Goal: Task Accomplishment & Management: Manage account settings

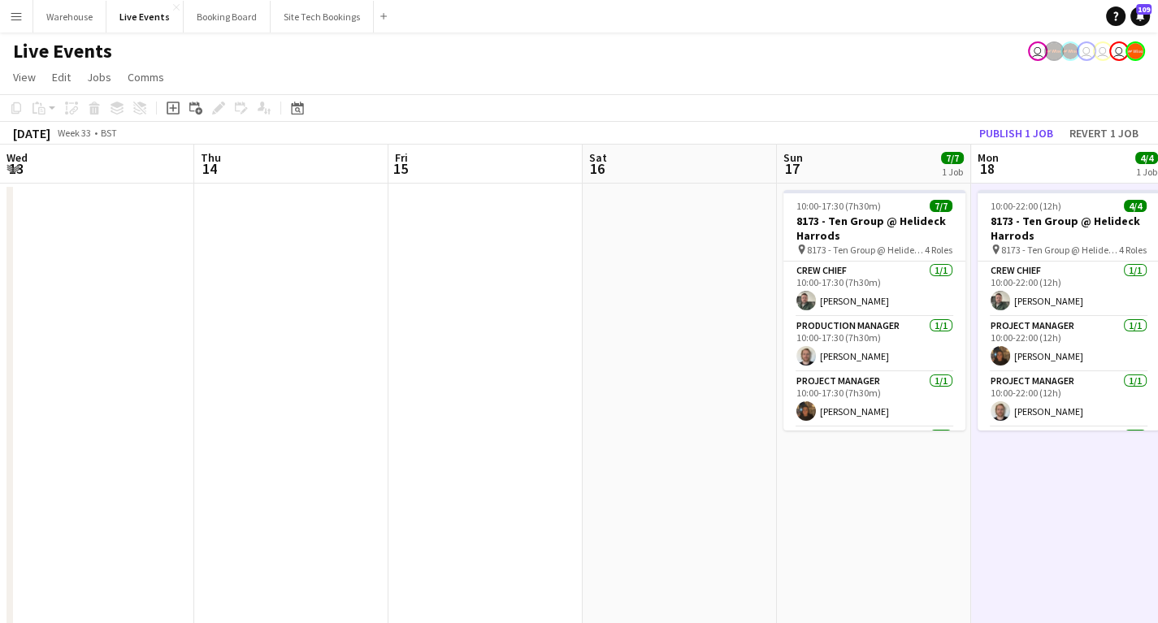
scroll to position [0, 587]
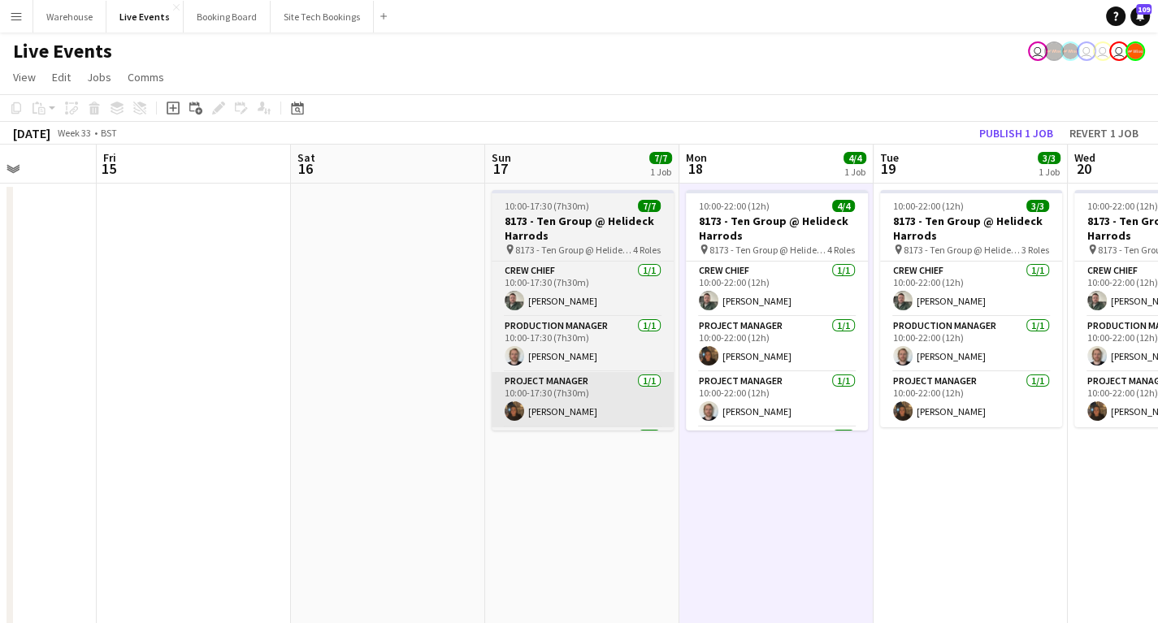
drag, startPoint x: 561, startPoint y: 443, endPoint x: 727, endPoint y: 413, distance: 168.5
click at [792, 410] on app-calendar-viewport "Wed 13 Thu 14 Fri 15 Sat 16 Sun 17 7/7 1 Job Mon 18 4/4 1 Job Tue 19 3/3 1 Job …" at bounding box center [579, 495] width 1158 height 701
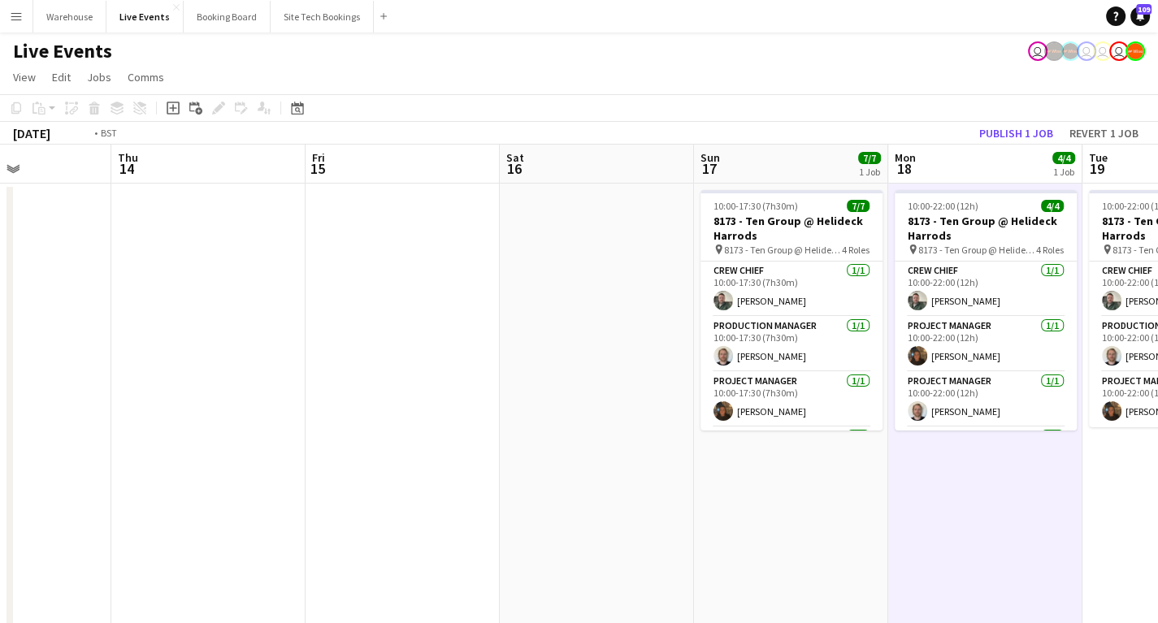
drag, startPoint x: 536, startPoint y: 403, endPoint x: 976, endPoint y: 393, distance: 440.6
click at [997, 387] on app-calendar-viewport "Mon 11 Tue 12 Wed 13 Thu 14 Fri 15 Sat 16 Sun 17 7/7 1 Job Mon 18 4/4 1 Job Tue…" at bounding box center [579, 495] width 1158 height 701
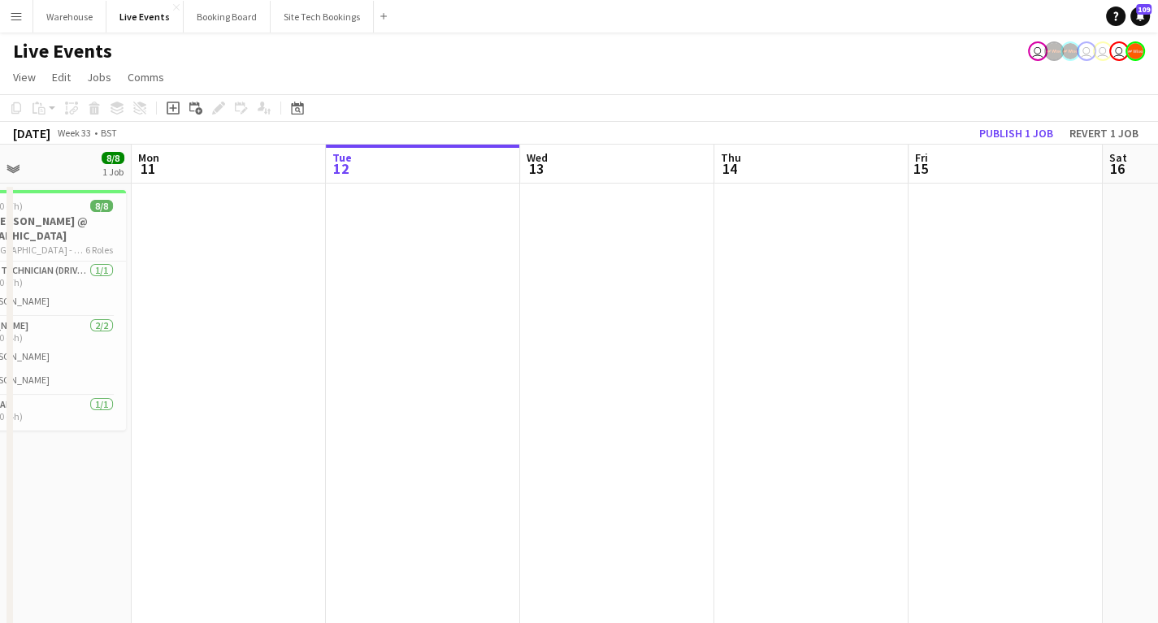
drag, startPoint x: 448, startPoint y: 436, endPoint x: 930, endPoint y: 427, distance: 482.0
click at [930, 427] on app-calendar-viewport "Fri 8 42/42 4 Jobs Sat 9 29/29 3 Jobs Sun 10 8/8 1 Job Mon 11 Tue 12 Wed 13 Thu…" at bounding box center [579, 619] width 1158 height 948
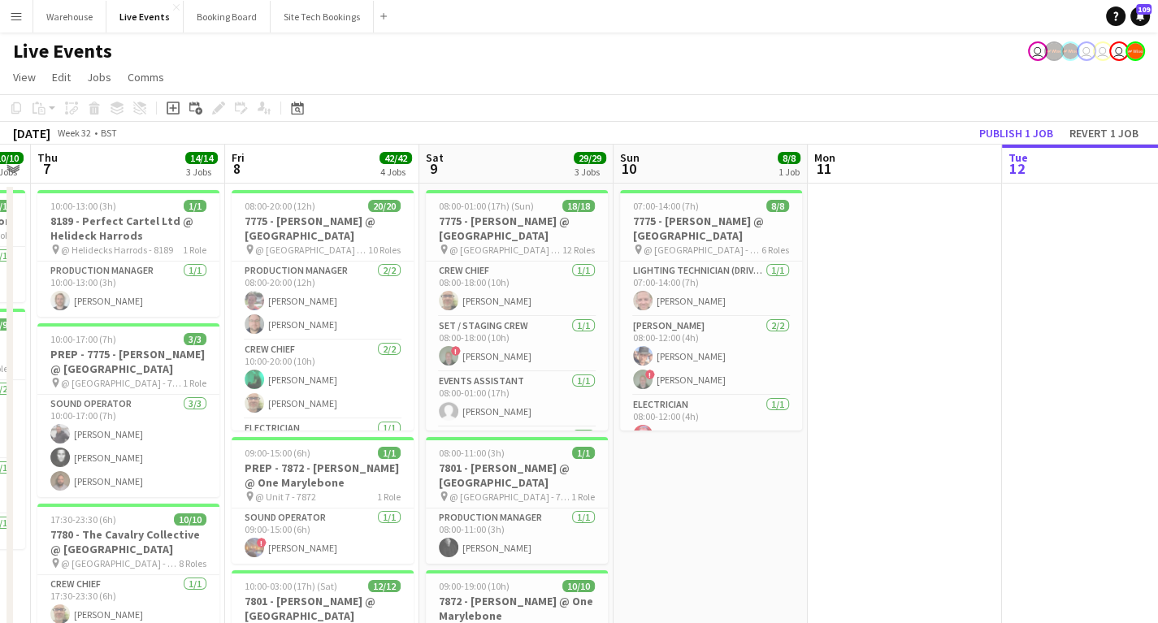
drag, startPoint x: 693, startPoint y: 471, endPoint x: 952, endPoint y: 462, distance: 259.4
click at [1150, 455] on app-calendar-viewport "Tue 5 Wed 6 10/10 2 Jobs Thu 7 14/14 3 Jobs Fri 8 42/42 4 Jobs Sat 9 29/29 3 Jo…" at bounding box center [579, 619] width 1158 height 948
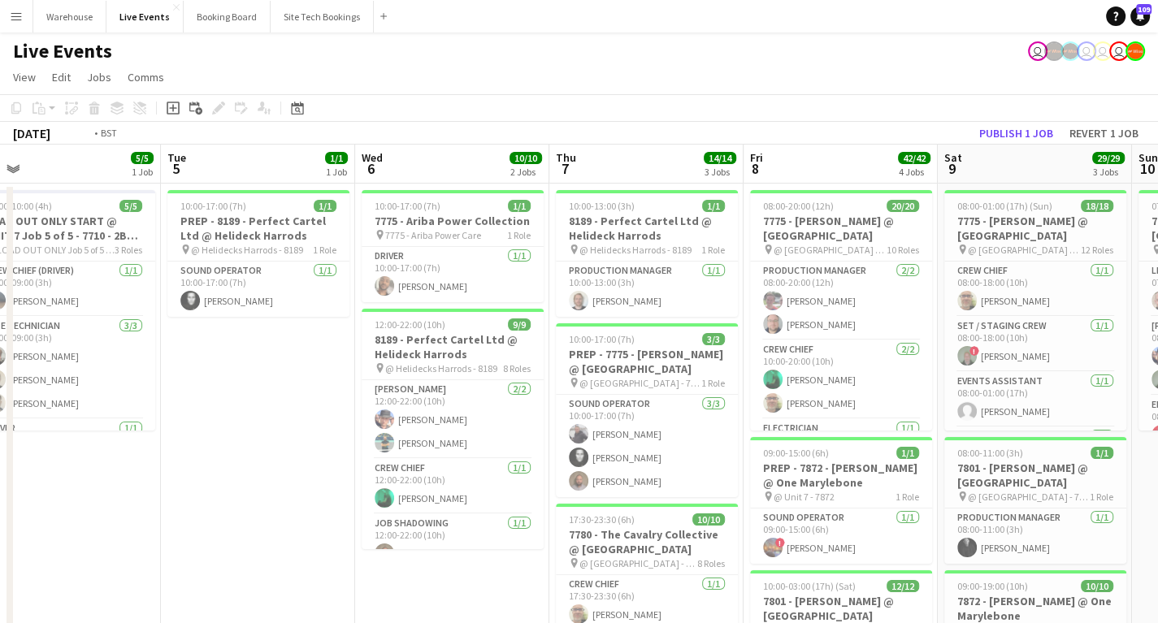
scroll to position [0, 376]
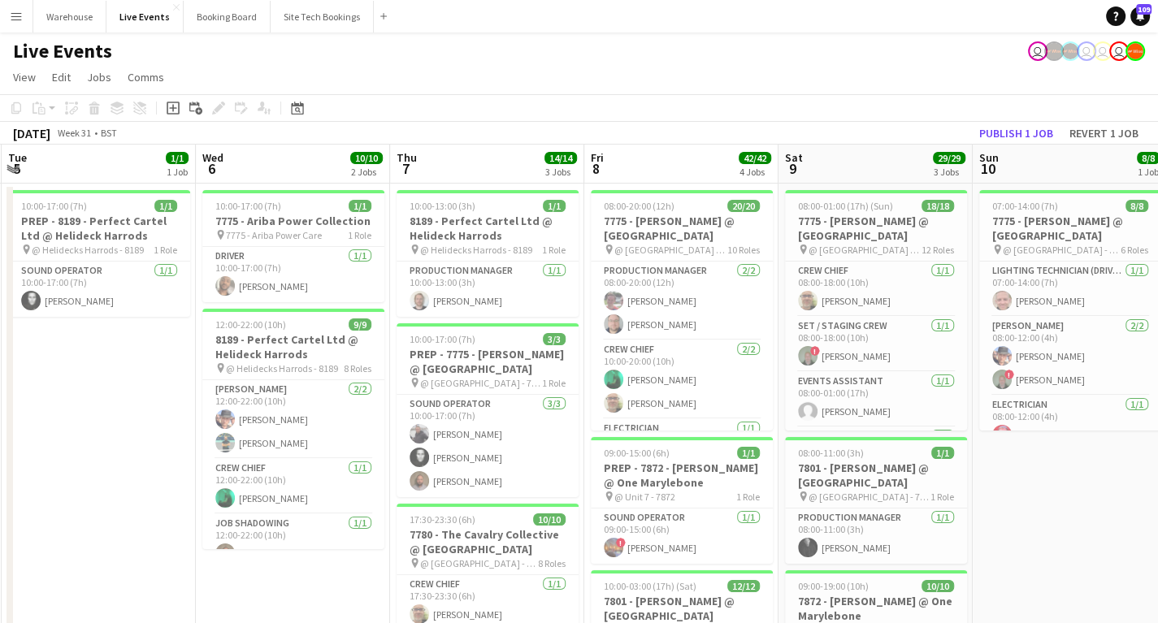
drag, startPoint x: 131, startPoint y: 445, endPoint x: 146, endPoint y: 459, distance: 20.7
click at [146, 459] on app-calendar-viewport "Sat 2 41/43 1 Job Sun 3 Mon 4 5/5 1 Job Tue 5 1/1 1 Job Wed 6 10/10 2 Jobs Thu …" at bounding box center [579, 619] width 1158 height 948
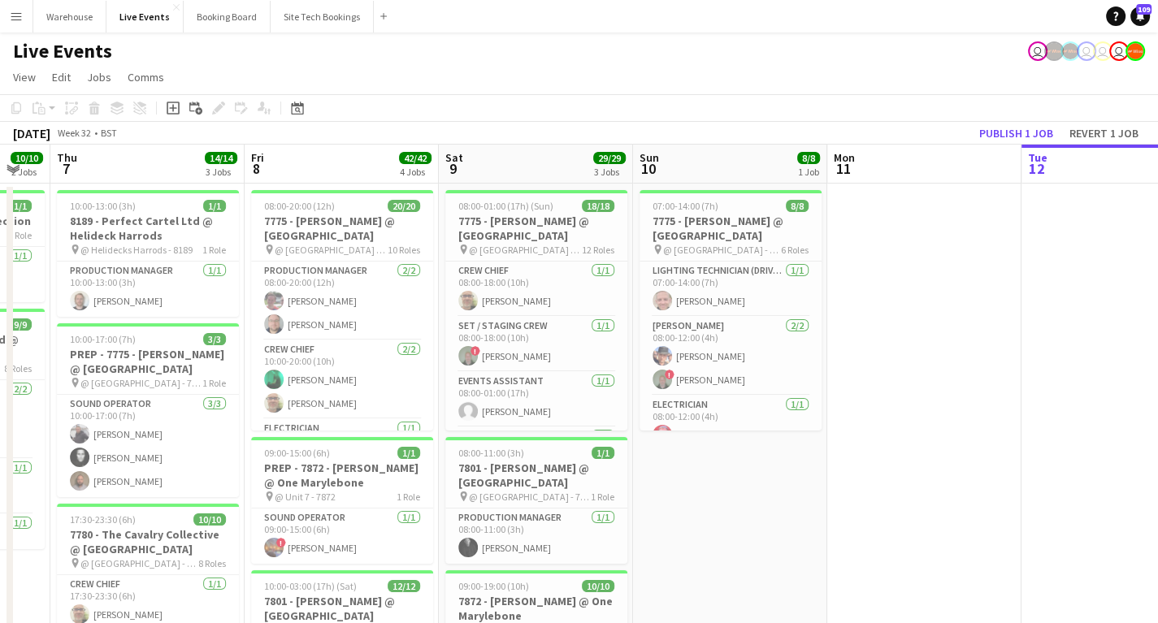
drag, startPoint x: 999, startPoint y: 524, endPoint x: 493, endPoint y: 485, distance: 507.8
click at [513, 497] on app-calendar-viewport "Mon 4 5/5 1 Job Tue 5 1/1 1 Job Wed 6 10/10 2 Jobs Thu 7 14/14 3 Jobs Fri 8 42/…" at bounding box center [579, 619] width 1158 height 948
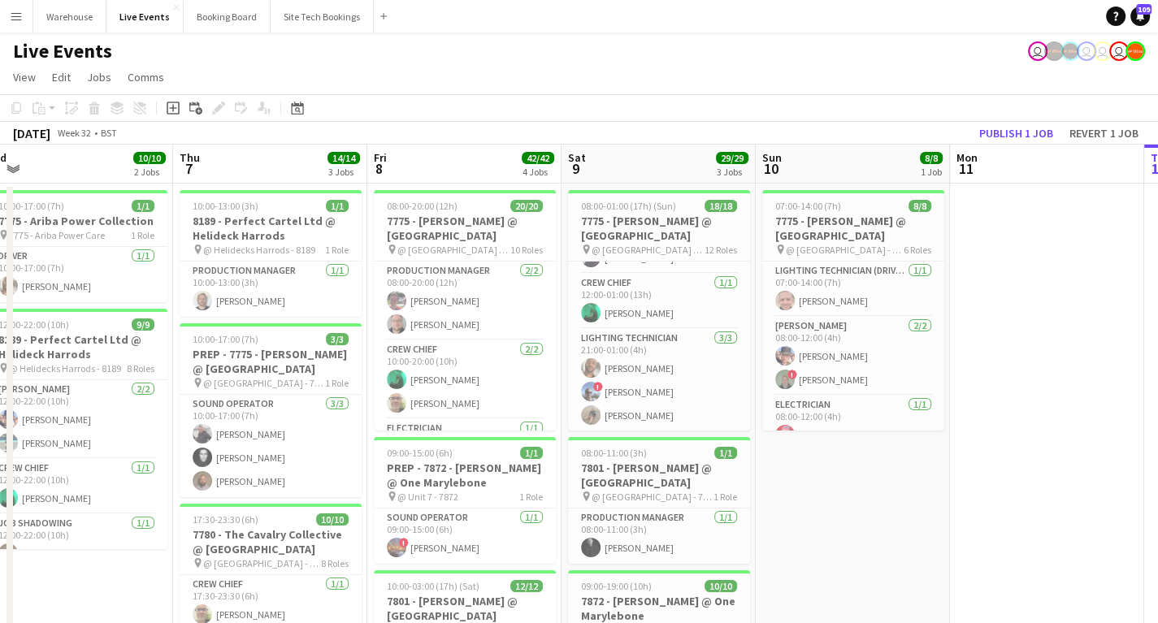
scroll to position [0, 456]
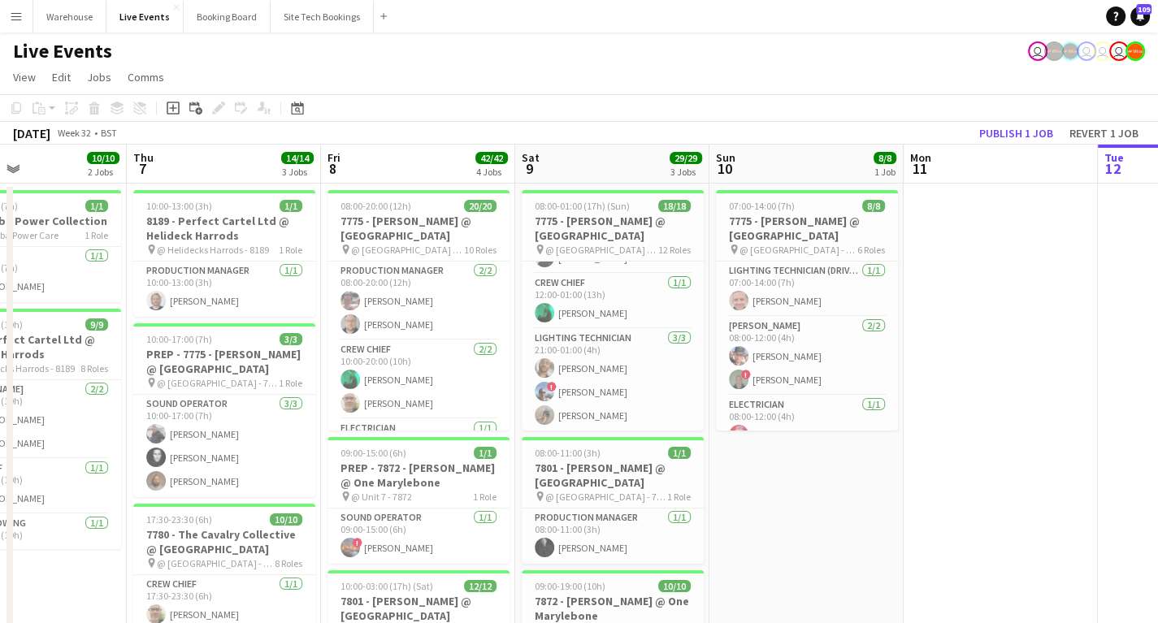
drag, startPoint x: 521, startPoint y: 520, endPoint x: 793, endPoint y: 521, distance: 272.3
click at [793, 521] on app-calendar-viewport "Mon 4 5/5 1 Job Tue 5 1/1 1 Job Wed 6 10/10 2 Jobs Thu 7 14/14 3 Jobs Fri 8 42/…" at bounding box center [579, 619] width 1158 height 948
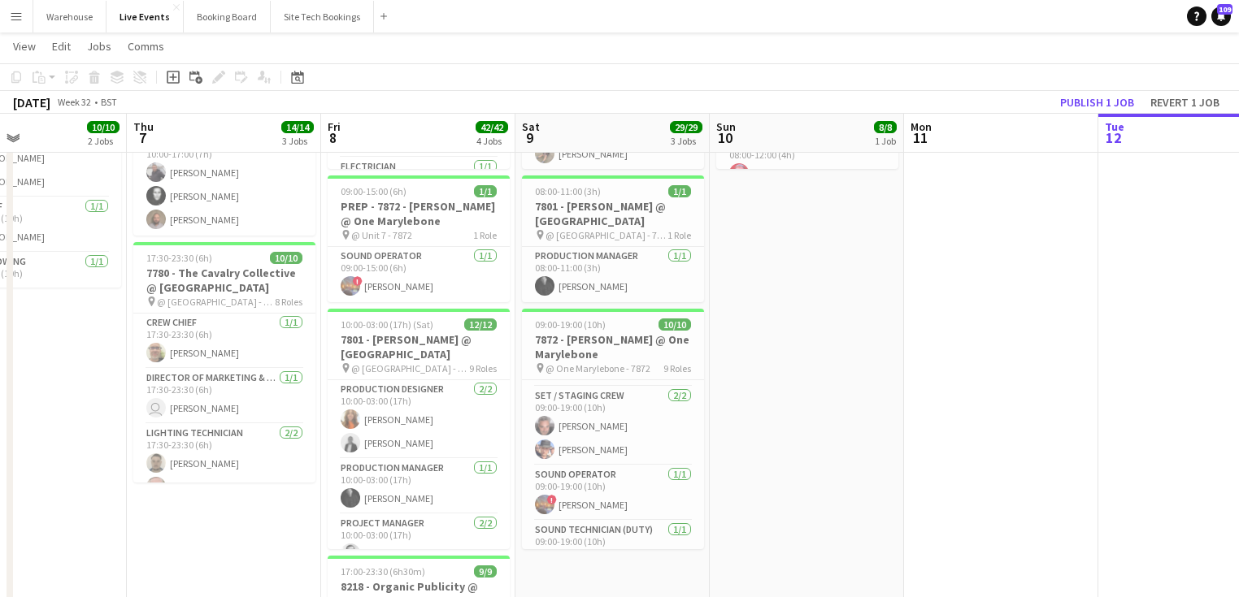
scroll to position [351, 0]
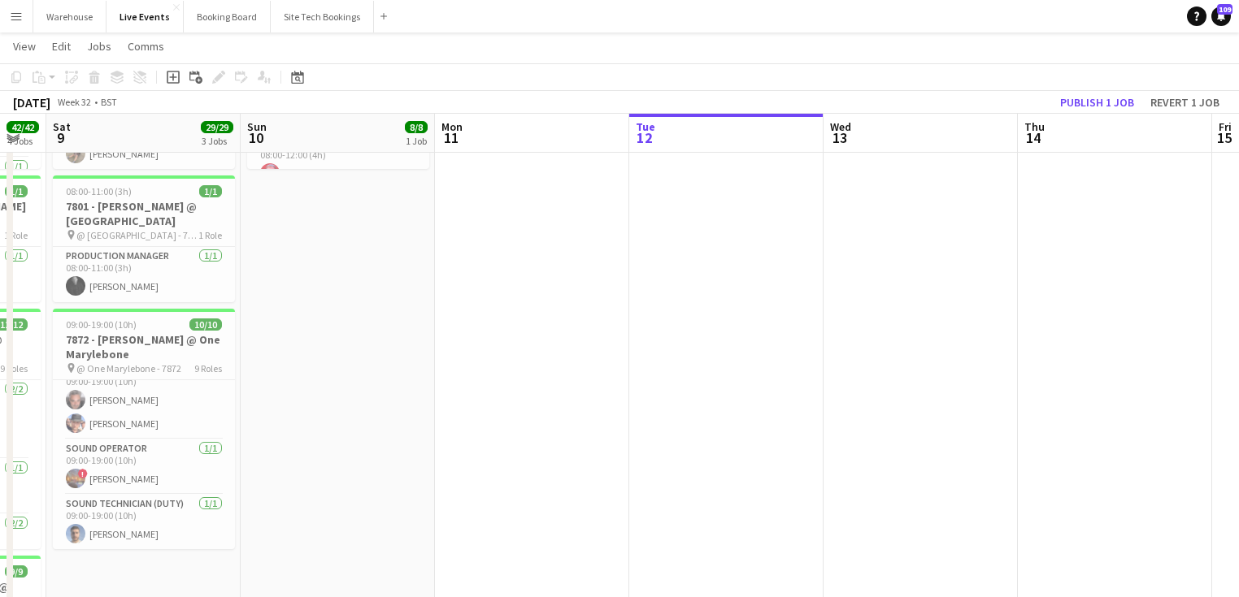
drag, startPoint x: 686, startPoint y: 364, endPoint x: 458, endPoint y: 345, distance: 229.1
click at [458, 345] on app-calendar-viewport "Wed 6 10/10 2 Jobs Thu 7 14/14 3 Jobs Fri 8 42/42 4 Jobs Sat 9 29/29 3 Jobs Sun…" at bounding box center [619, 316] width 1239 height 1027
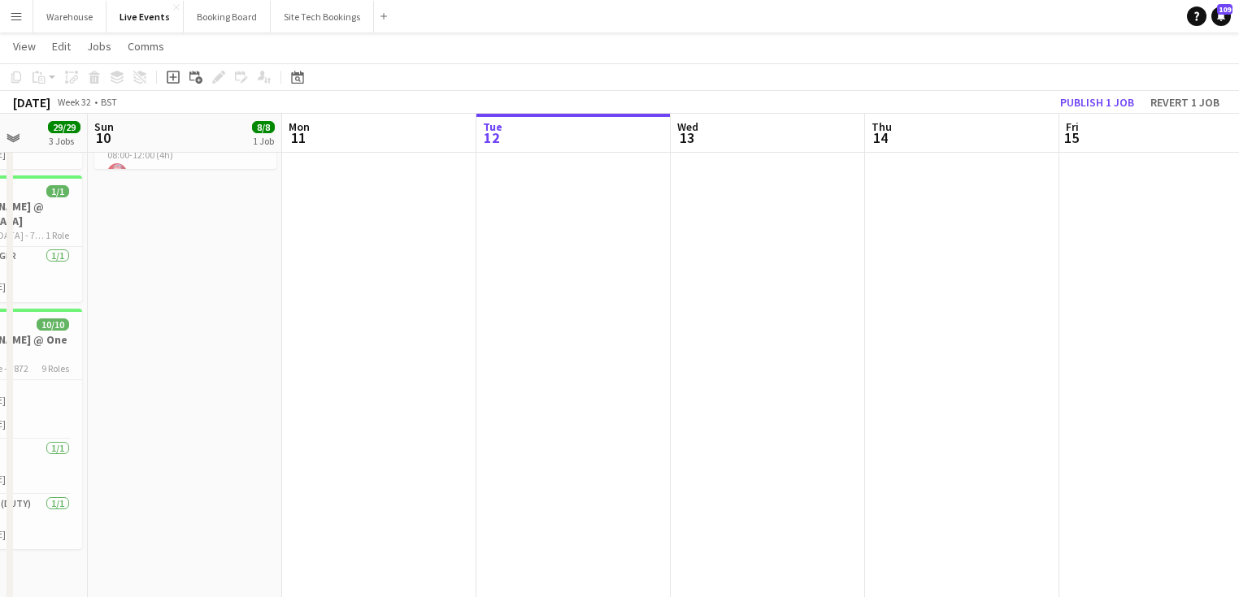
scroll to position [0, 690]
drag, startPoint x: 670, startPoint y: 357, endPoint x: 579, endPoint y: 357, distance: 91.8
click at [579, 357] on app-calendar-viewport "Wed 6 10/10 2 Jobs Thu 7 14/14 3 Jobs Fri 8 42/42 4 Jobs Sat 9 29/29 3 Jobs Sun…" at bounding box center [619, 316] width 1239 height 1027
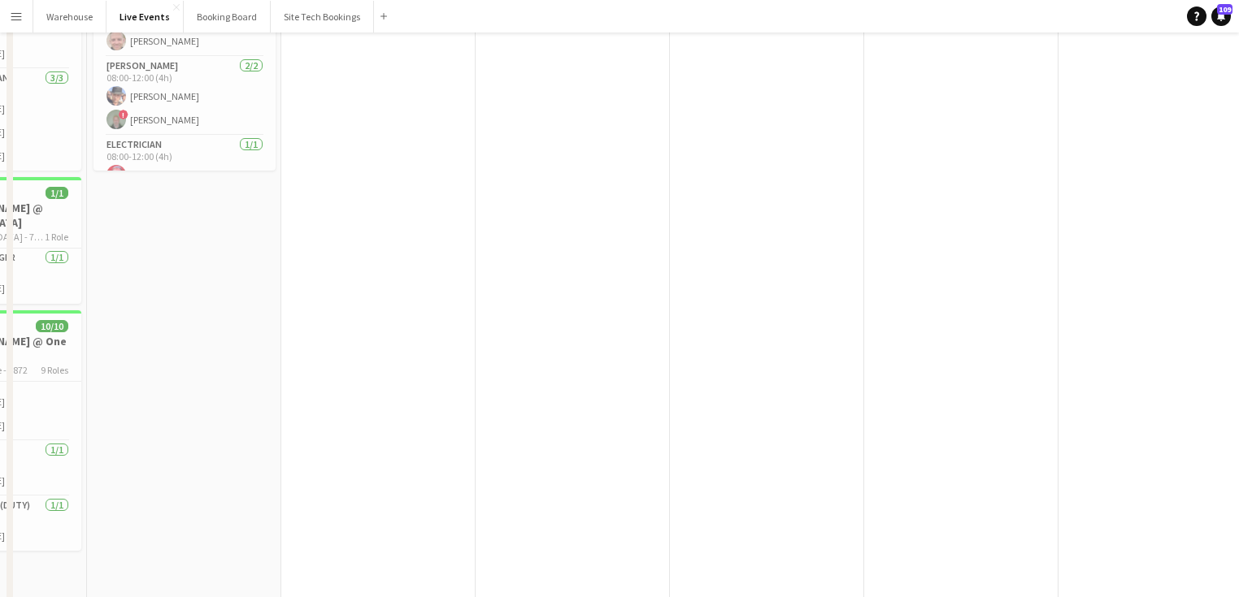
scroll to position [0, 0]
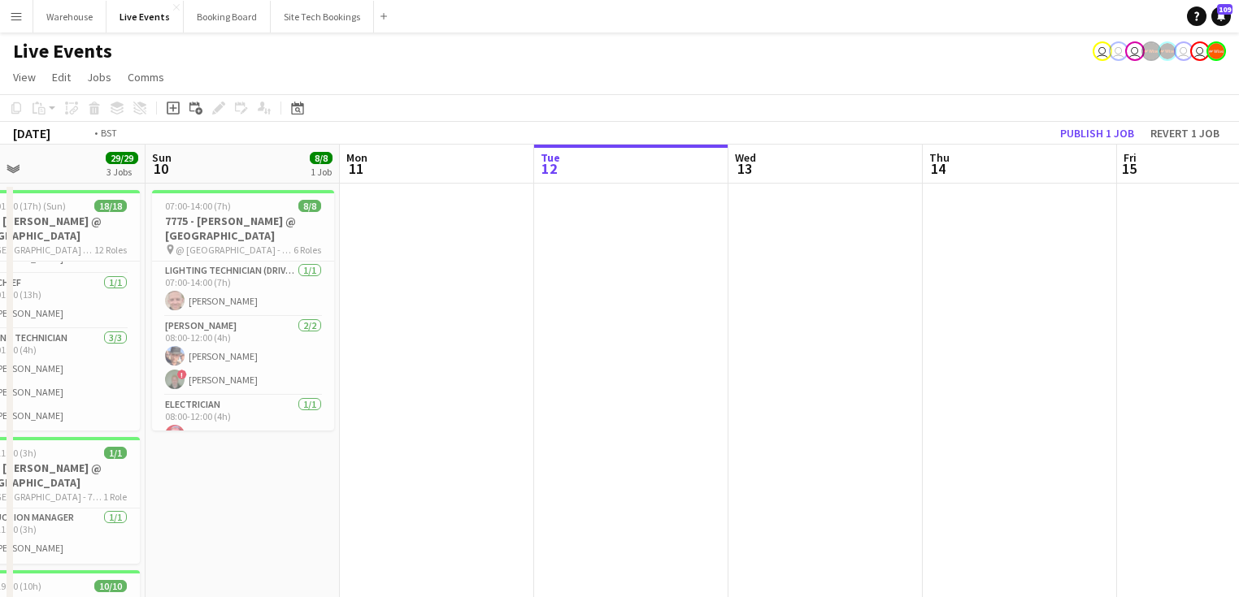
drag, startPoint x: 943, startPoint y: 397, endPoint x: 460, endPoint y: 387, distance: 482.8
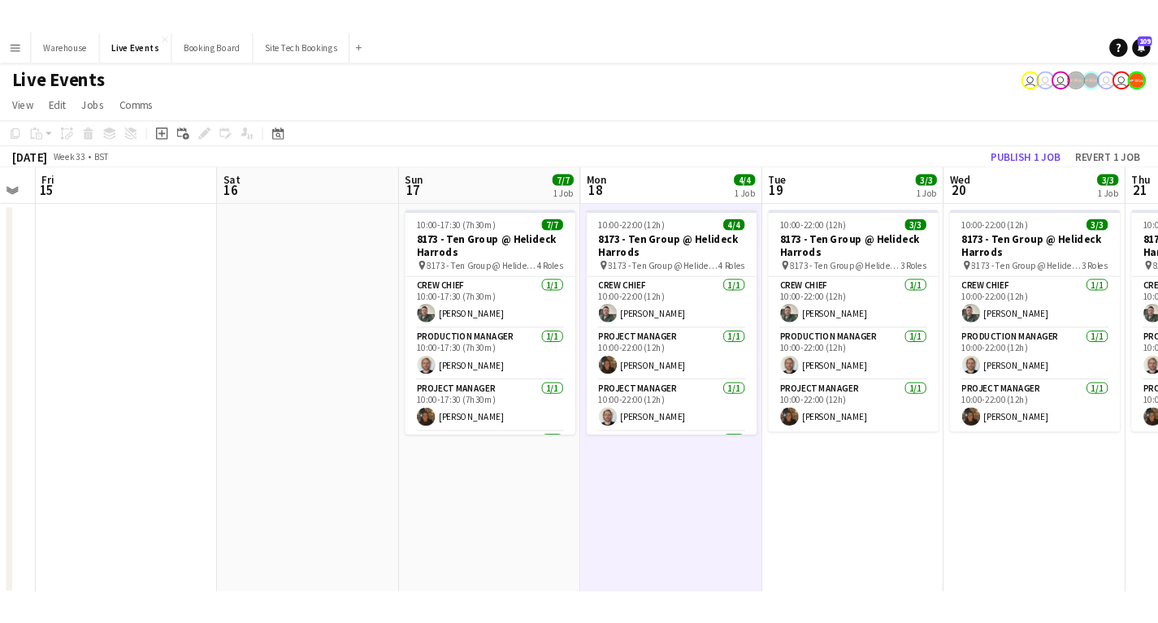
scroll to position [0, 585]
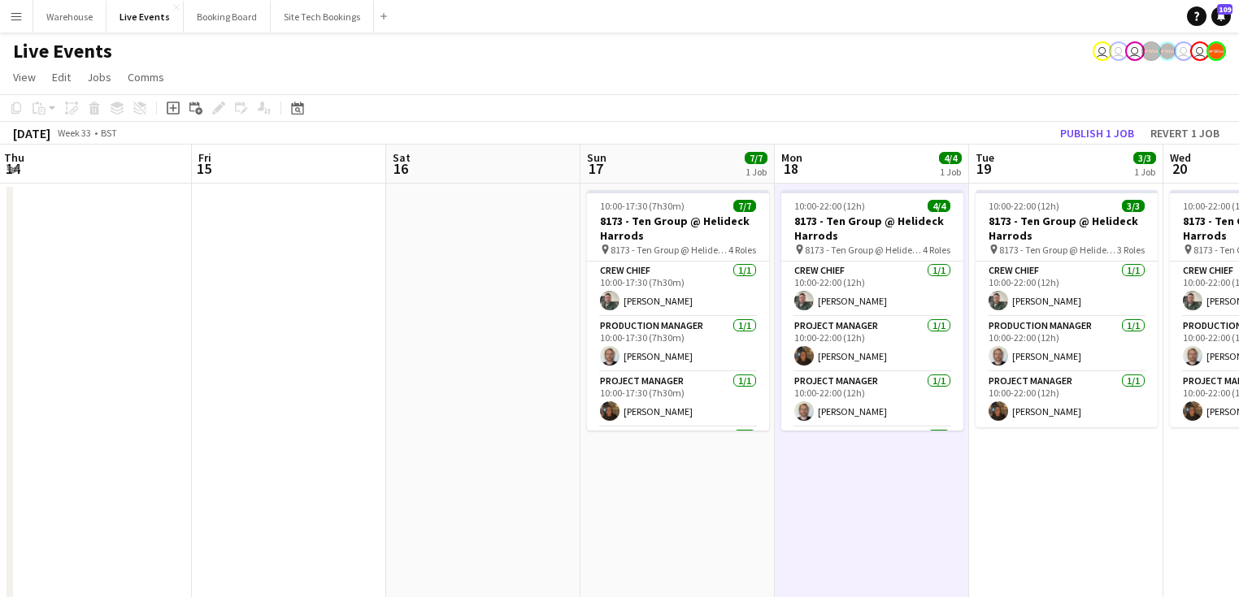
drag, startPoint x: 575, startPoint y: 407, endPoint x: 328, endPoint y: 393, distance: 247.4
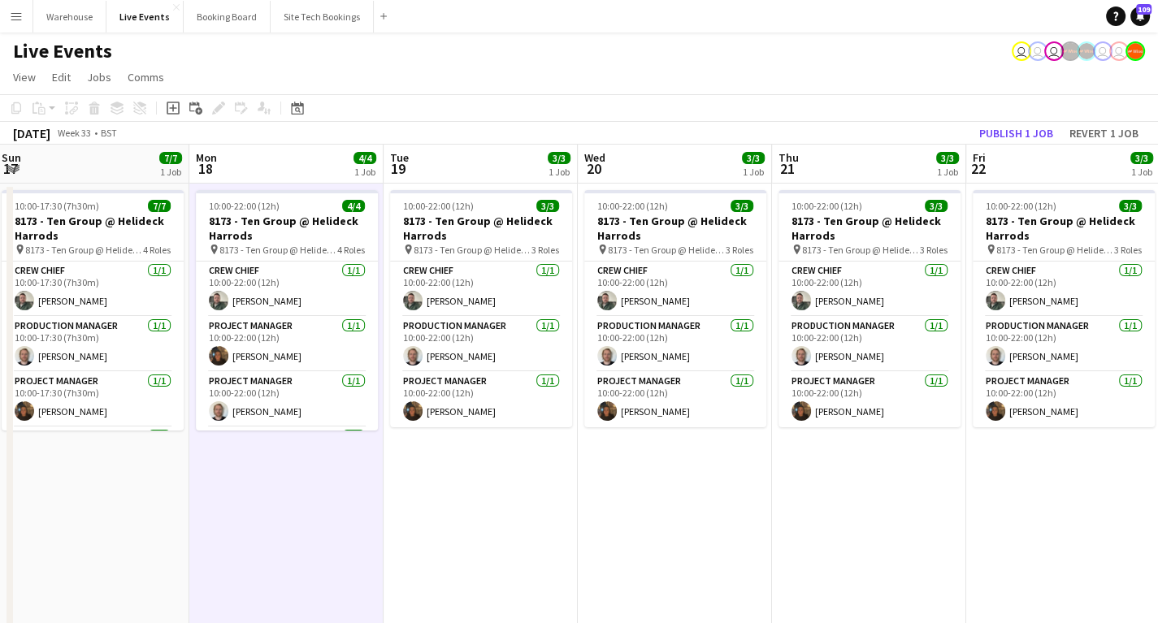
drag, startPoint x: 468, startPoint y: 543, endPoint x: 293, endPoint y: 541, distance: 174.7
click at [293, 541] on app-calendar-viewport "Thu 14 Fri 15 Sat 16 Sun 17 7/7 1 Job Mon 18 4/4 1 Job Tue 19 3/3 1 Job Wed 20 …" at bounding box center [579, 619] width 1158 height 948
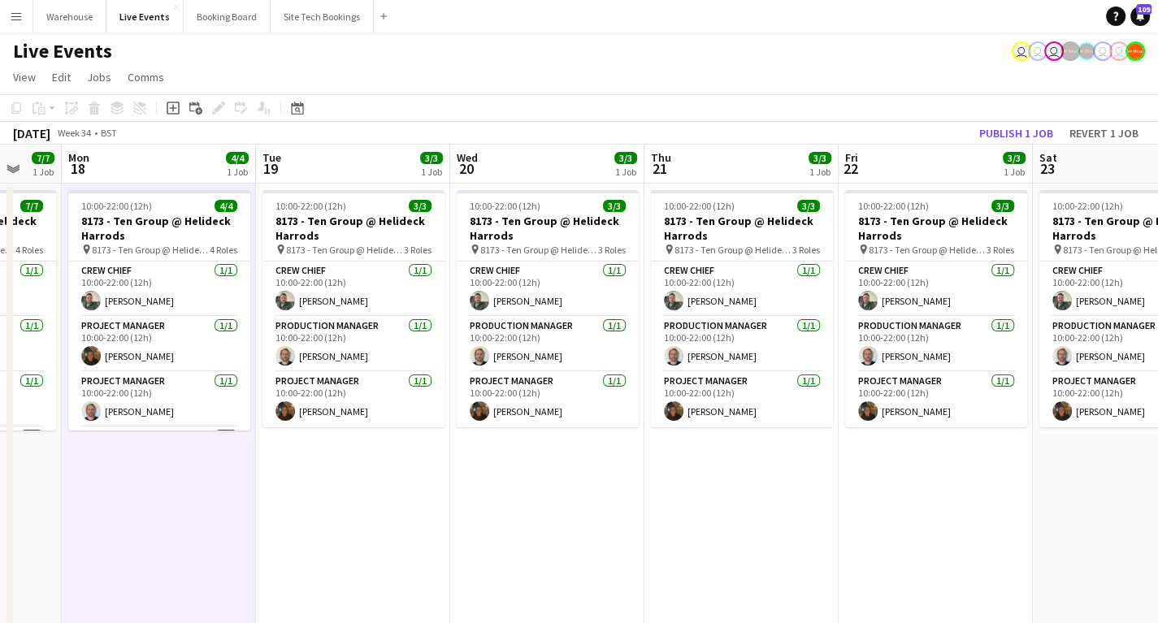
drag, startPoint x: 395, startPoint y: 538, endPoint x: 575, endPoint y: 520, distance: 180.5
click at [254, 517] on app-calendar-viewport "Fri 15 Sat 16 Sun 17 7/7 1 Job Mon 18 4/4 1 Job Tue 19 3/3 1 Job Wed 20 3/3 1 J…" at bounding box center [579, 619] width 1158 height 948
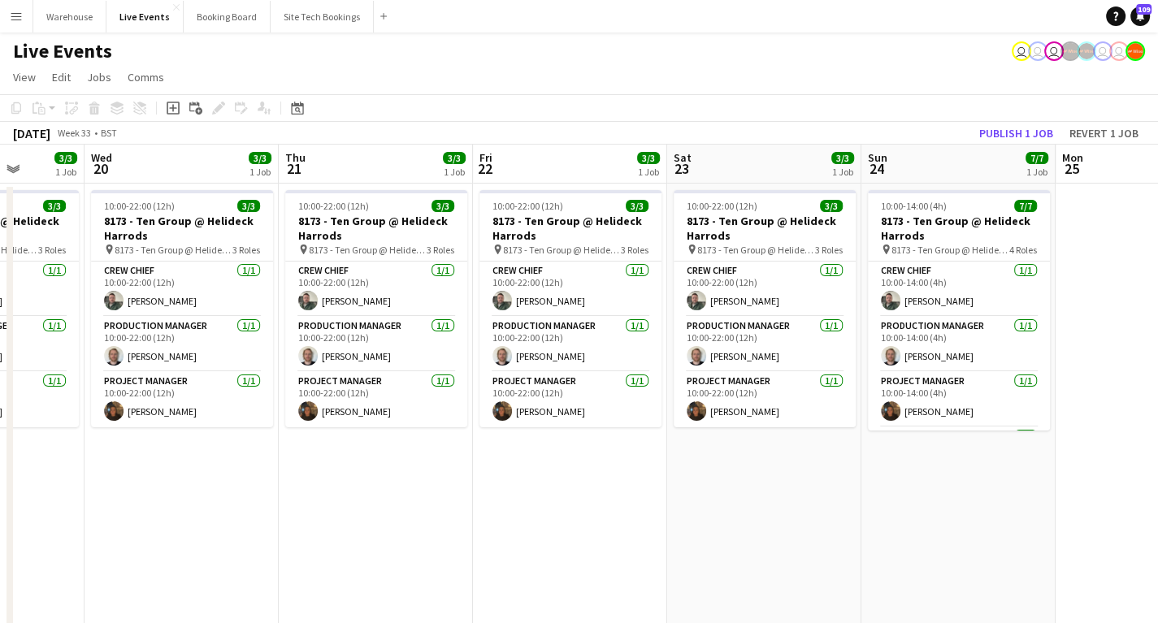
drag, startPoint x: 348, startPoint y: 515, endPoint x: 227, endPoint y: 514, distance: 121.1
click at [227, 514] on app-calendar-viewport "Sun 17 7/7 1 Job Mon 18 4/4 1 Job Tue 19 3/3 1 Job Wed 20 3/3 1 Job Thu 21 3/3 …" at bounding box center [579, 619] width 1158 height 948
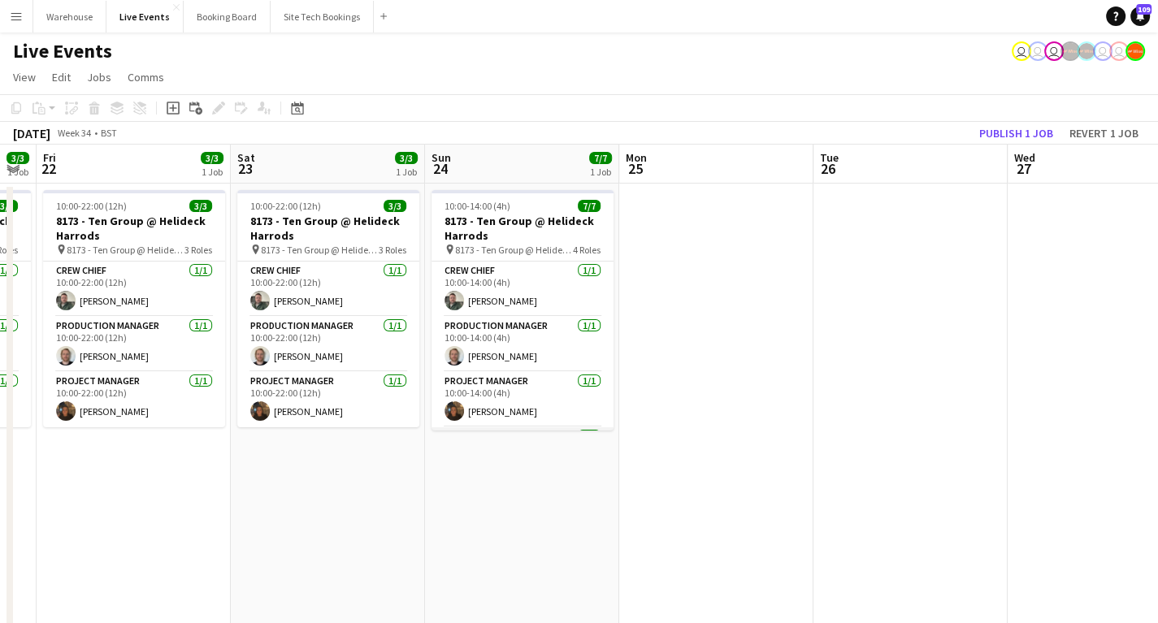
scroll to position [123, 0]
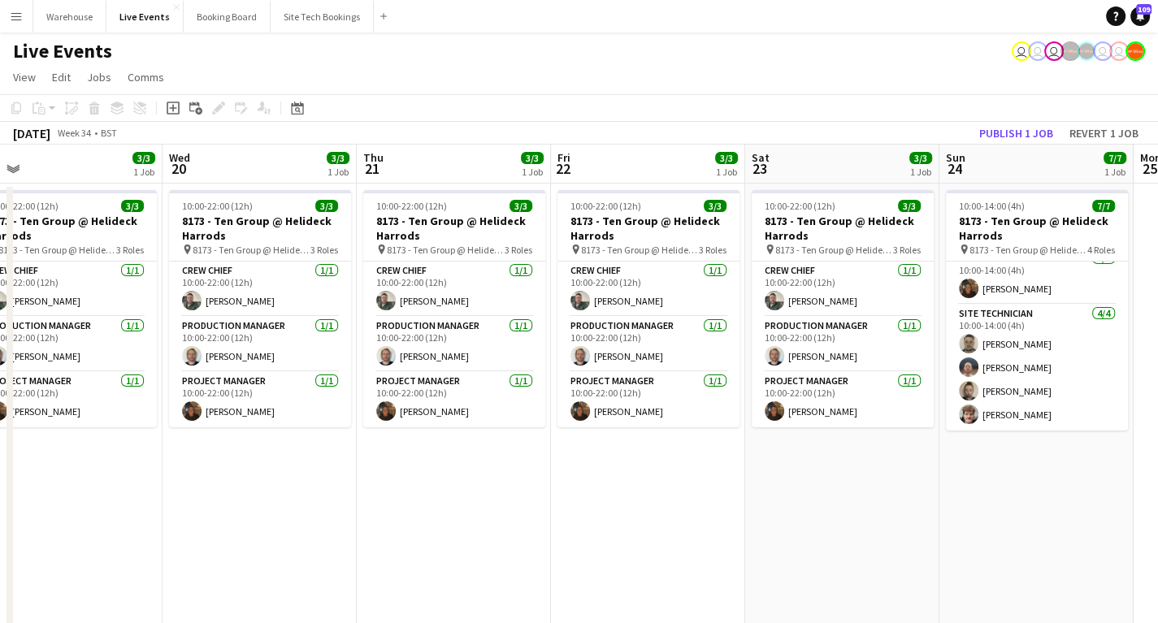
drag, startPoint x: 260, startPoint y: 485, endPoint x: 775, endPoint y: 488, distance: 515.3
click at [775, 488] on app-calendar-viewport "Sun 17 7/7 1 Job Mon 18 4/4 1 Job Tue 19 3/3 1 Job Wed 20 3/3 1 Job Thu 21 3/3 …" at bounding box center [579, 619] width 1158 height 948
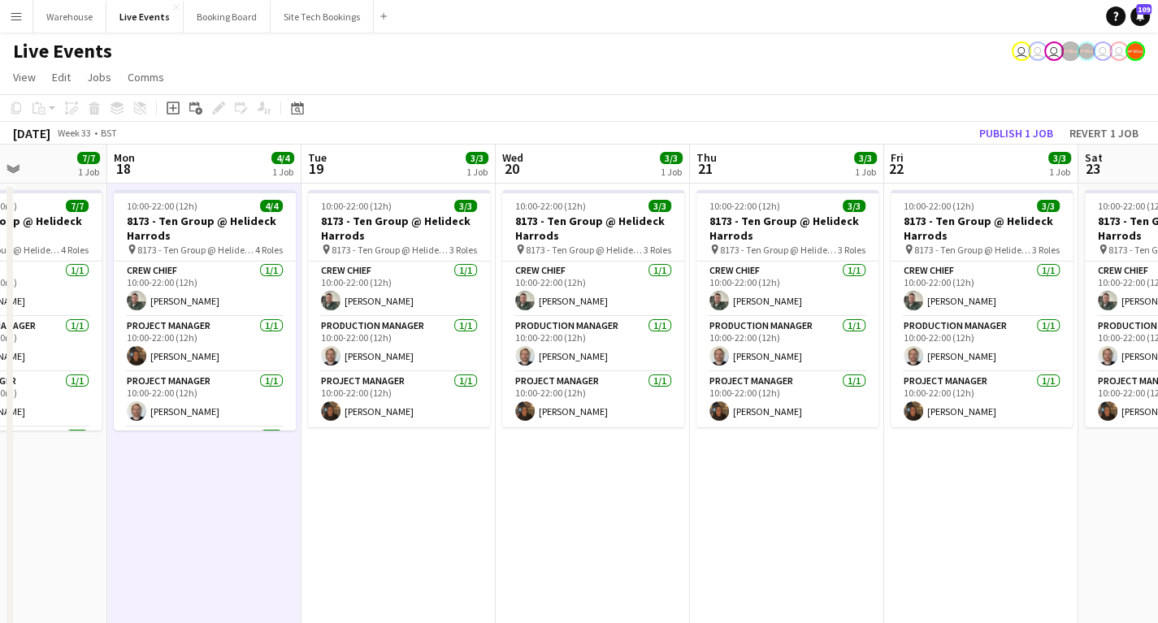
drag, startPoint x: 549, startPoint y: 517, endPoint x: 546, endPoint y: 505, distance: 12.6
click at [619, 522] on app-calendar-viewport "Fri 15 Sat 16 Sun 17 7/7 1 Job Mon 18 4/4 1 Job Tue 19 3/3 1 Job Wed 20 3/3 1 J…" at bounding box center [579, 619] width 1158 height 948
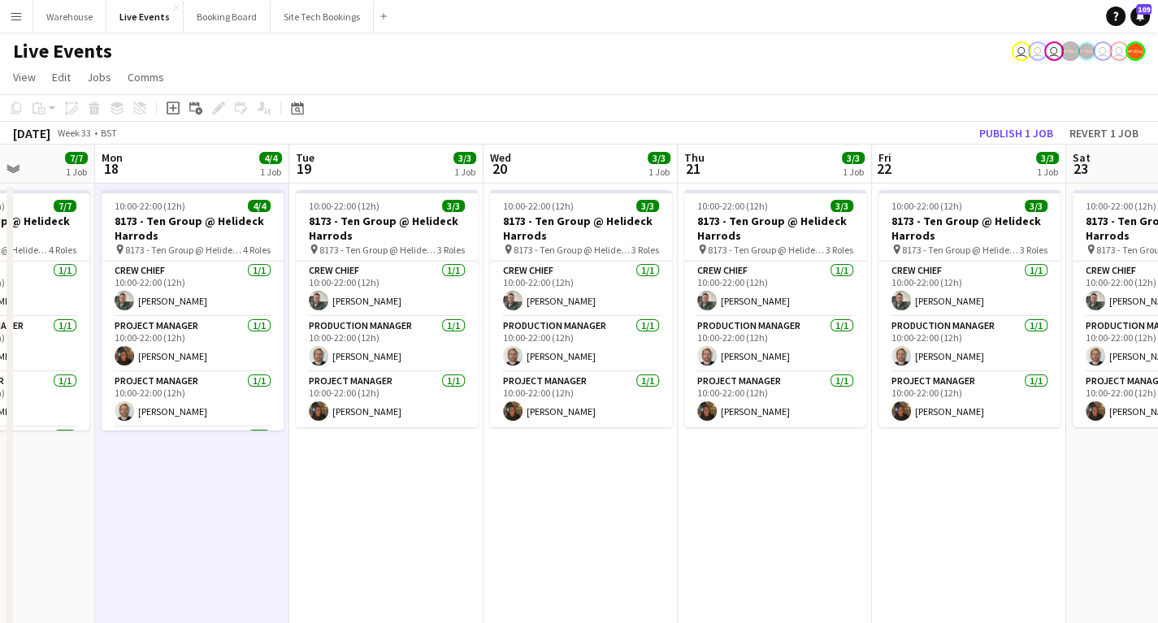
drag, startPoint x: 272, startPoint y: 519, endPoint x: 445, endPoint y: 510, distance: 173.3
click at [475, 523] on app-calendar-viewport "Fri 15 Sat 16 Sun 17 7/7 1 Job Mon 18 4/4 1 Job Tue 19 3/3 1 Job Wed 20 3/3 1 J…" at bounding box center [579, 619] width 1158 height 948
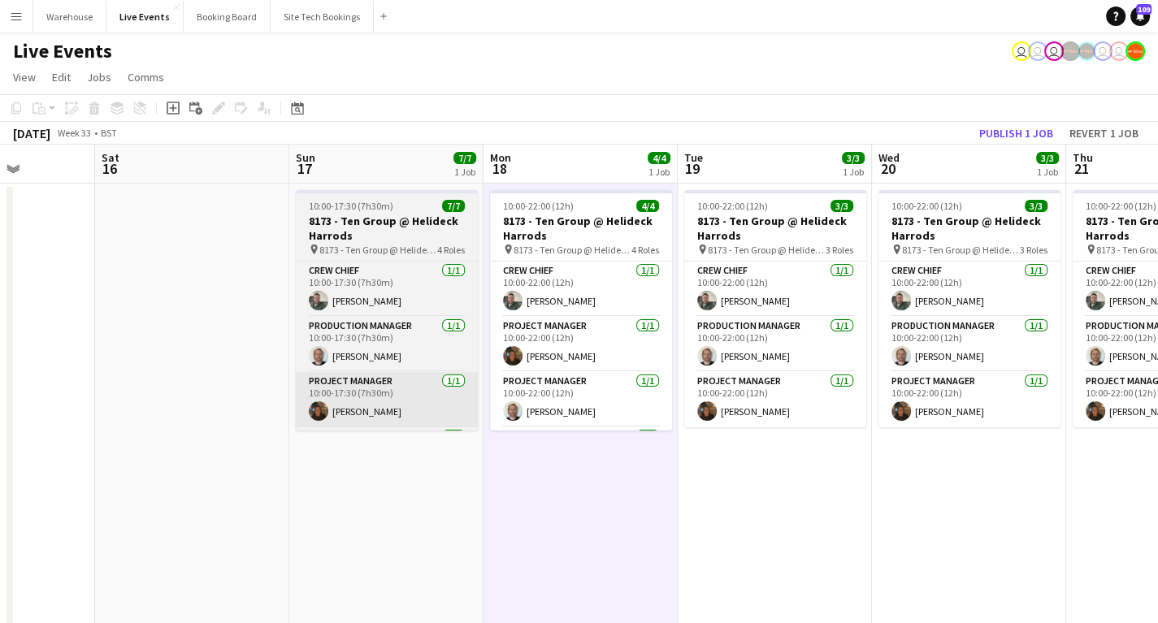
scroll to position [0, 491]
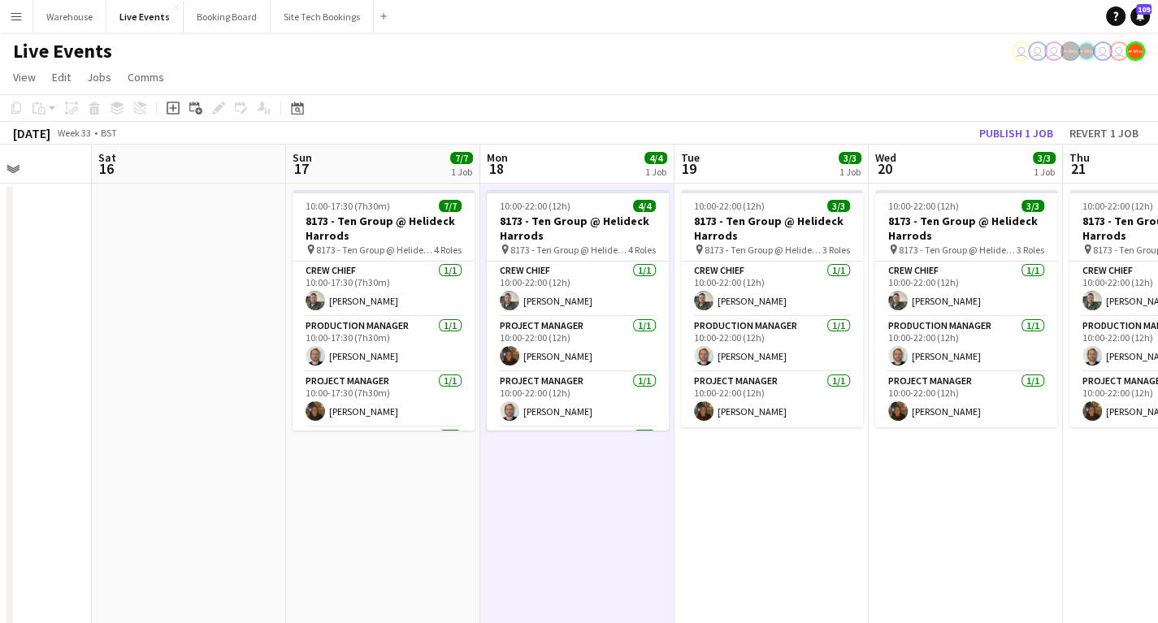
drag, startPoint x: 218, startPoint y: 470, endPoint x: 119, endPoint y: 463, distance: 98.6
